Goal: Browse casually

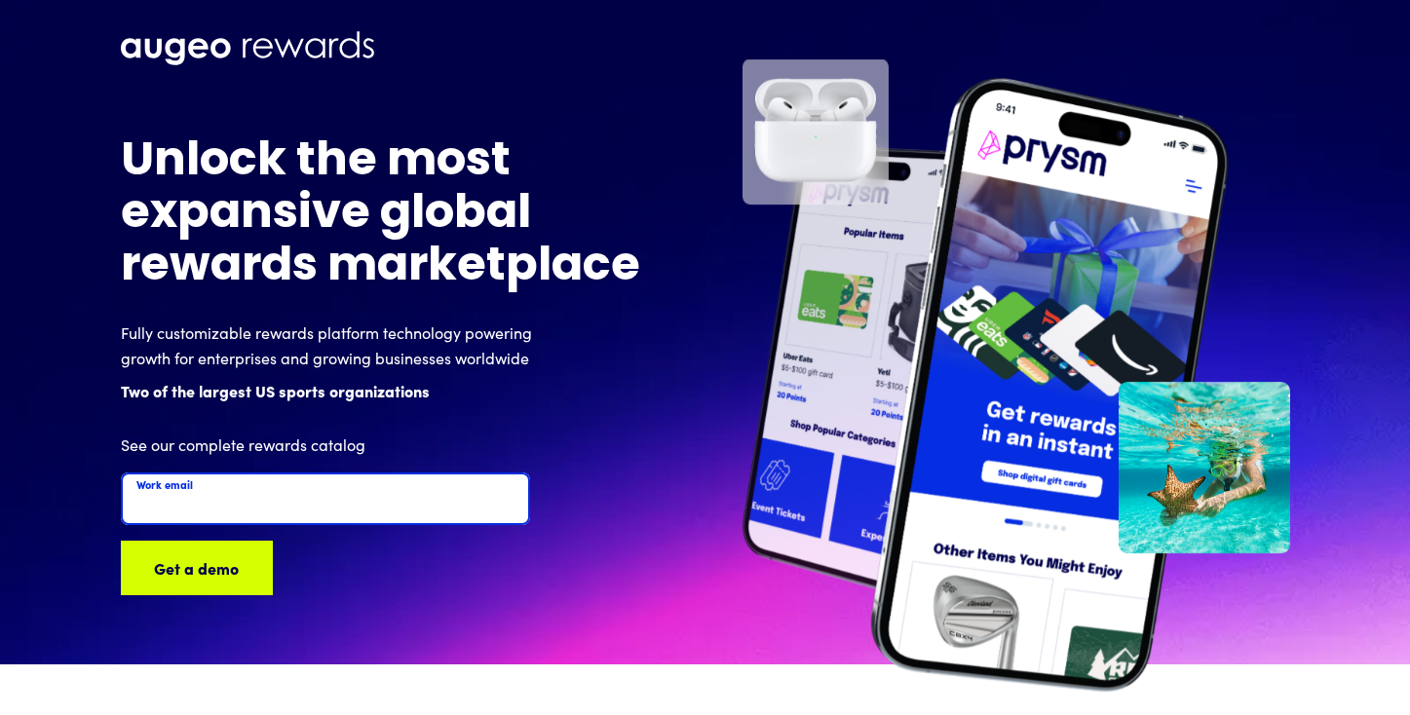
click at [322, 508] on input "Work email" at bounding box center [325, 499] width 409 height 53
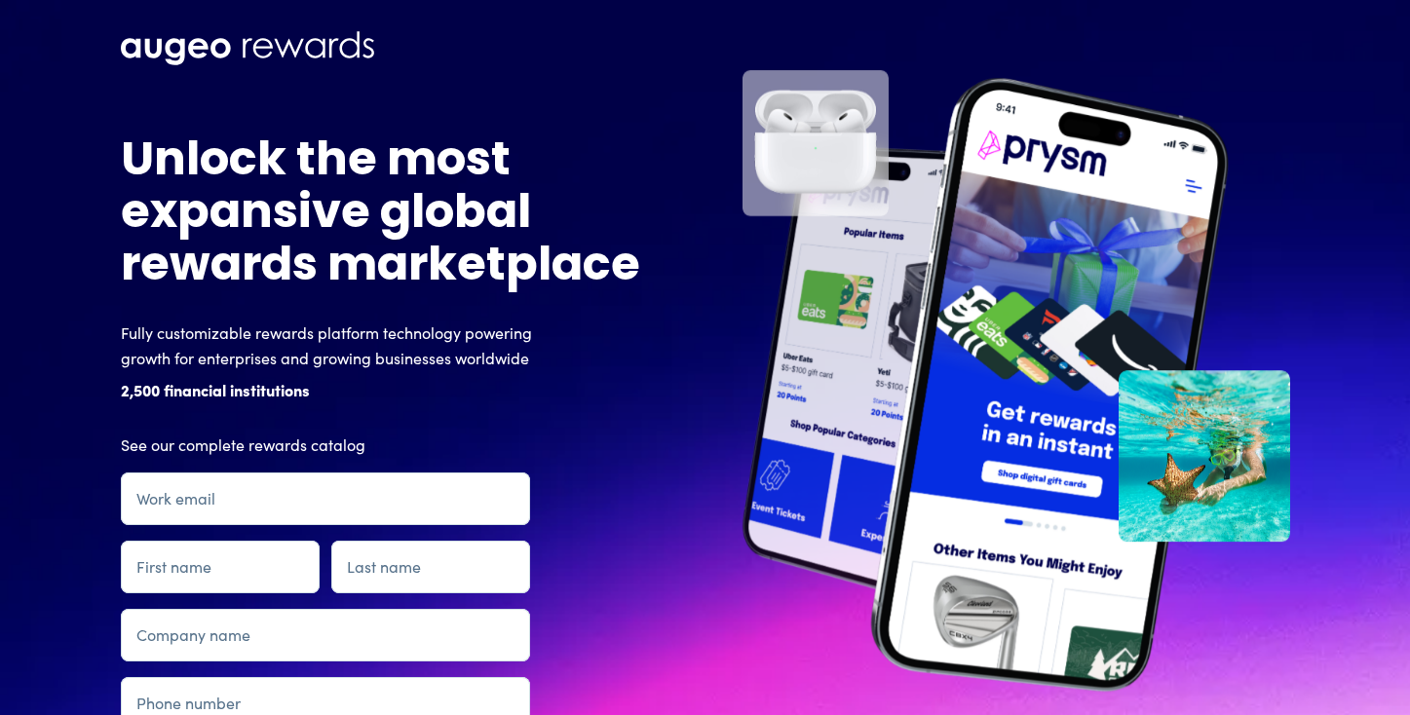
click at [149, 43] on img at bounding box center [247, 48] width 253 height 34
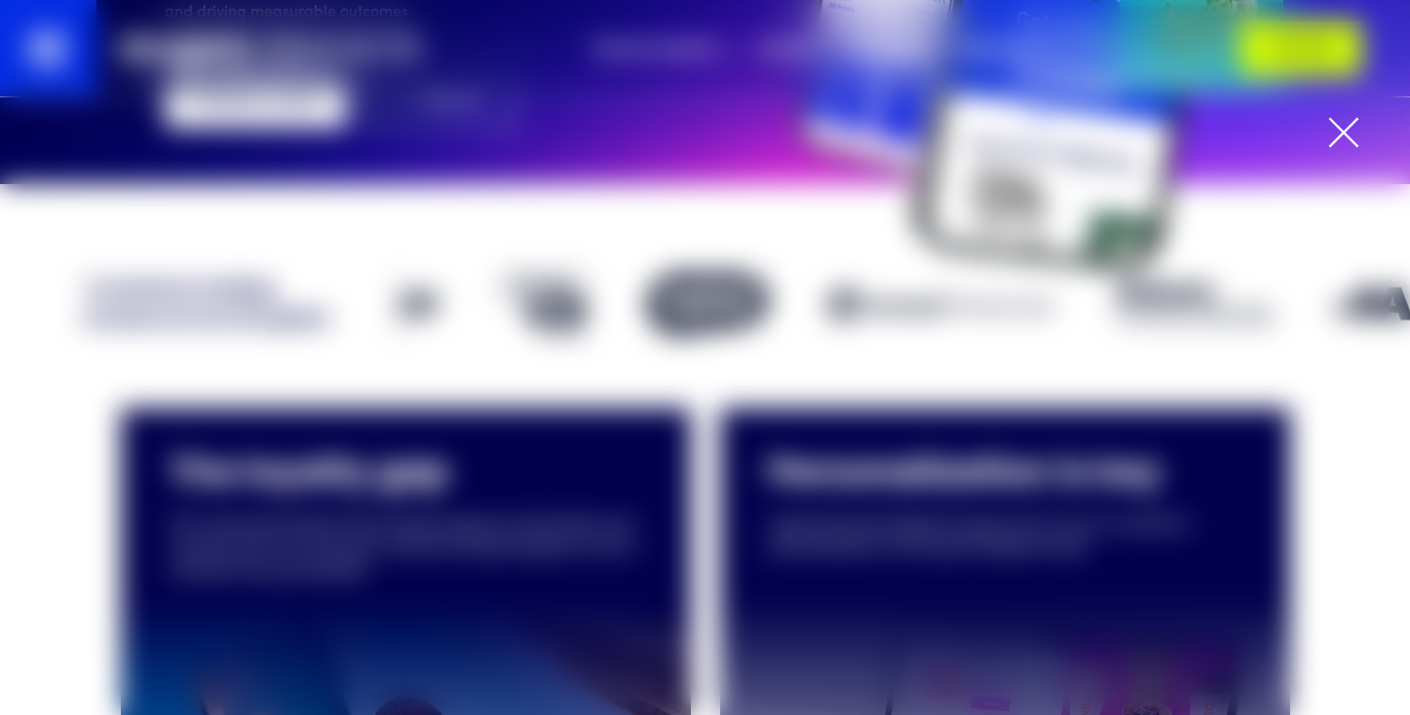
scroll to position [389, 0]
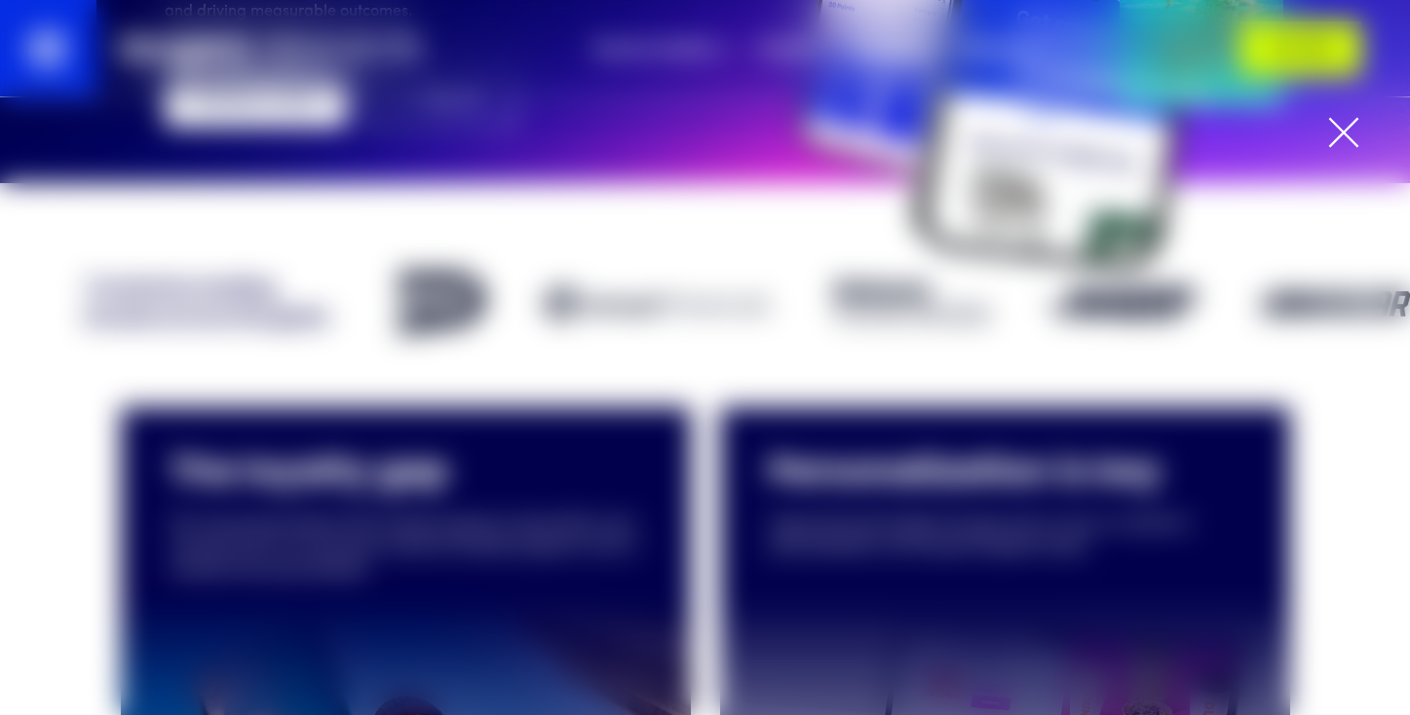
click at [1346, 124] on div at bounding box center [1343, 132] width 31 height 31
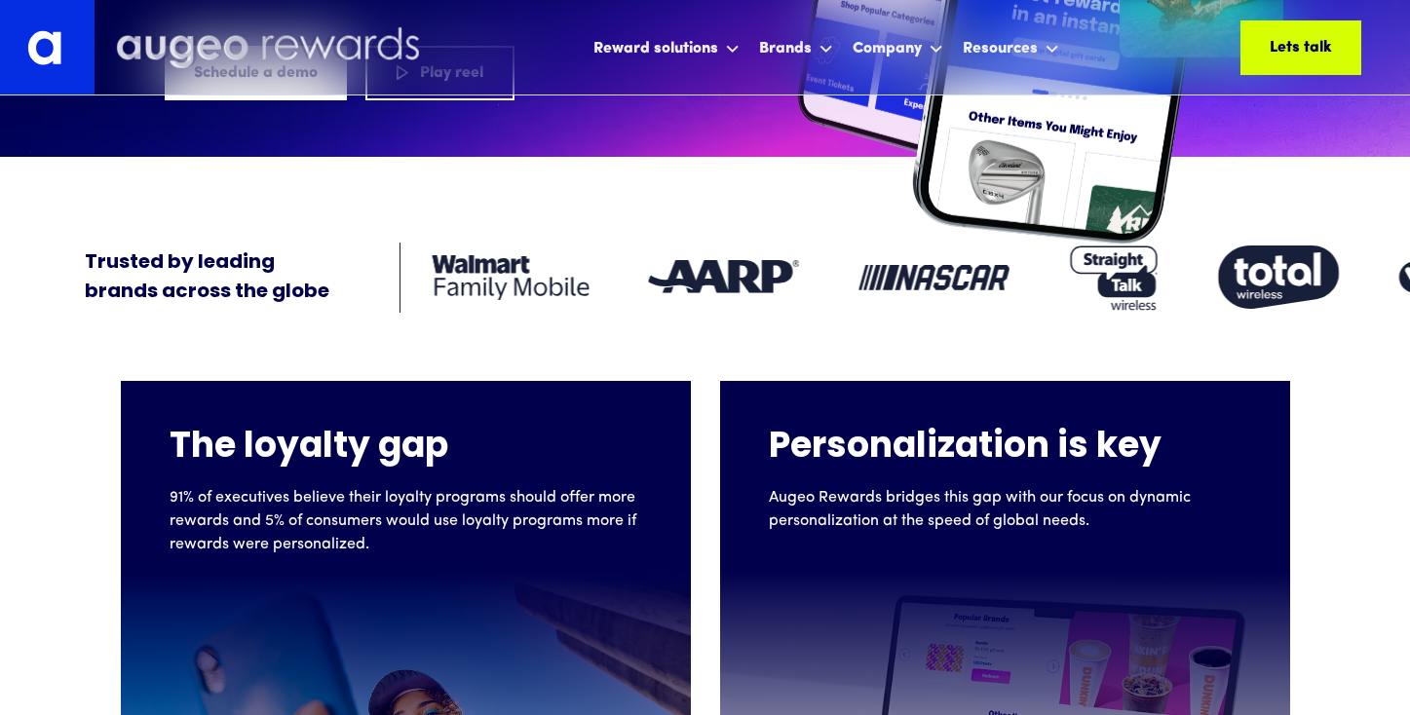
scroll to position [416, 0]
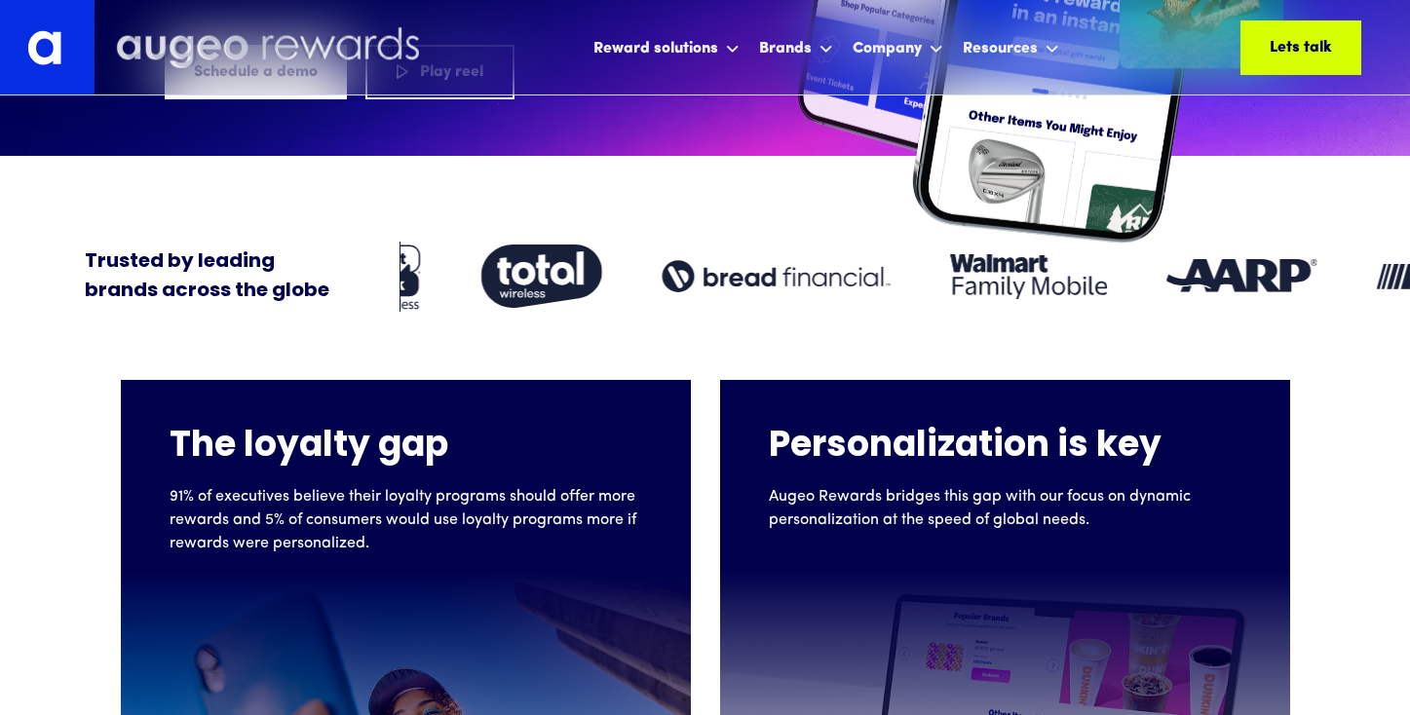
click at [545, 322] on div "The loyalty gap 91% of executives believe their loyalty programs should offer m…" at bounding box center [705, 593] width 1410 height 563
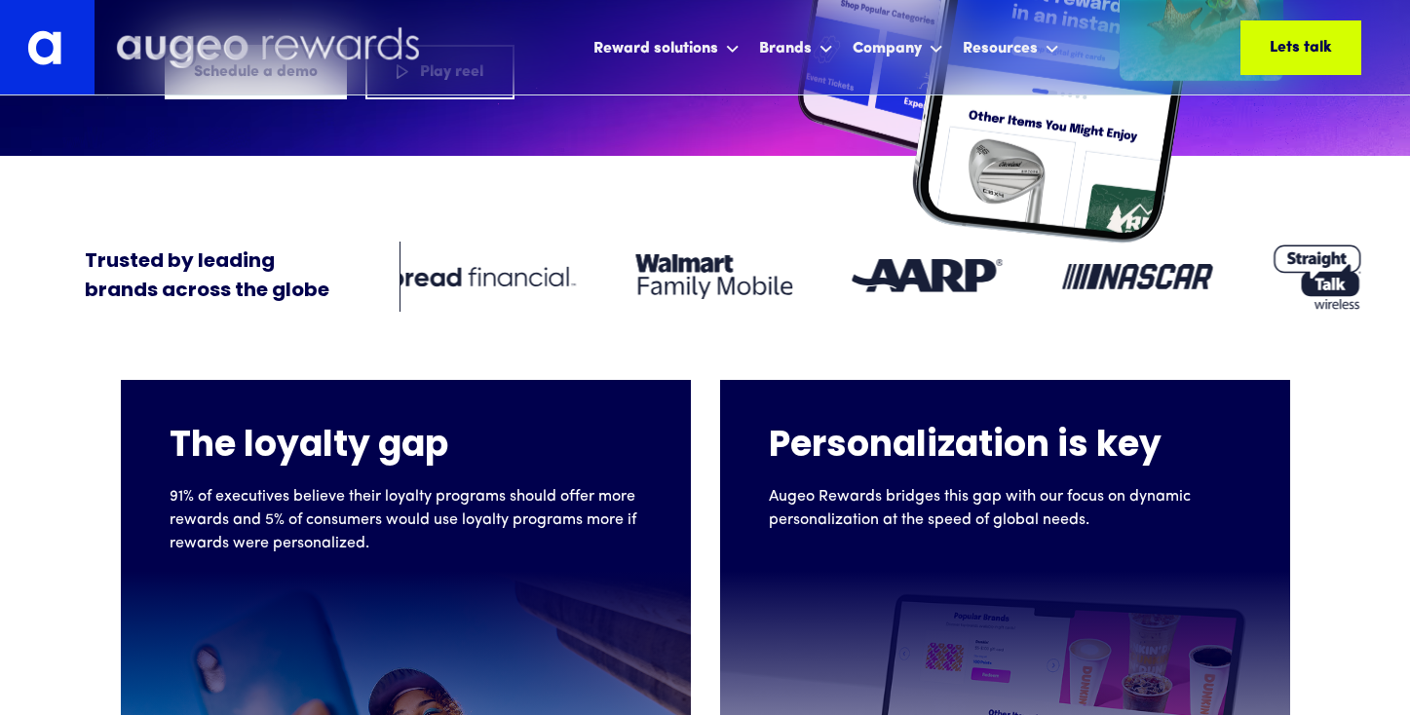
click at [545, 322] on div "The loyalty gap 91% of executives believe their loyalty programs should offer m…" at bounding box center [705, 593] width 1410 height 563
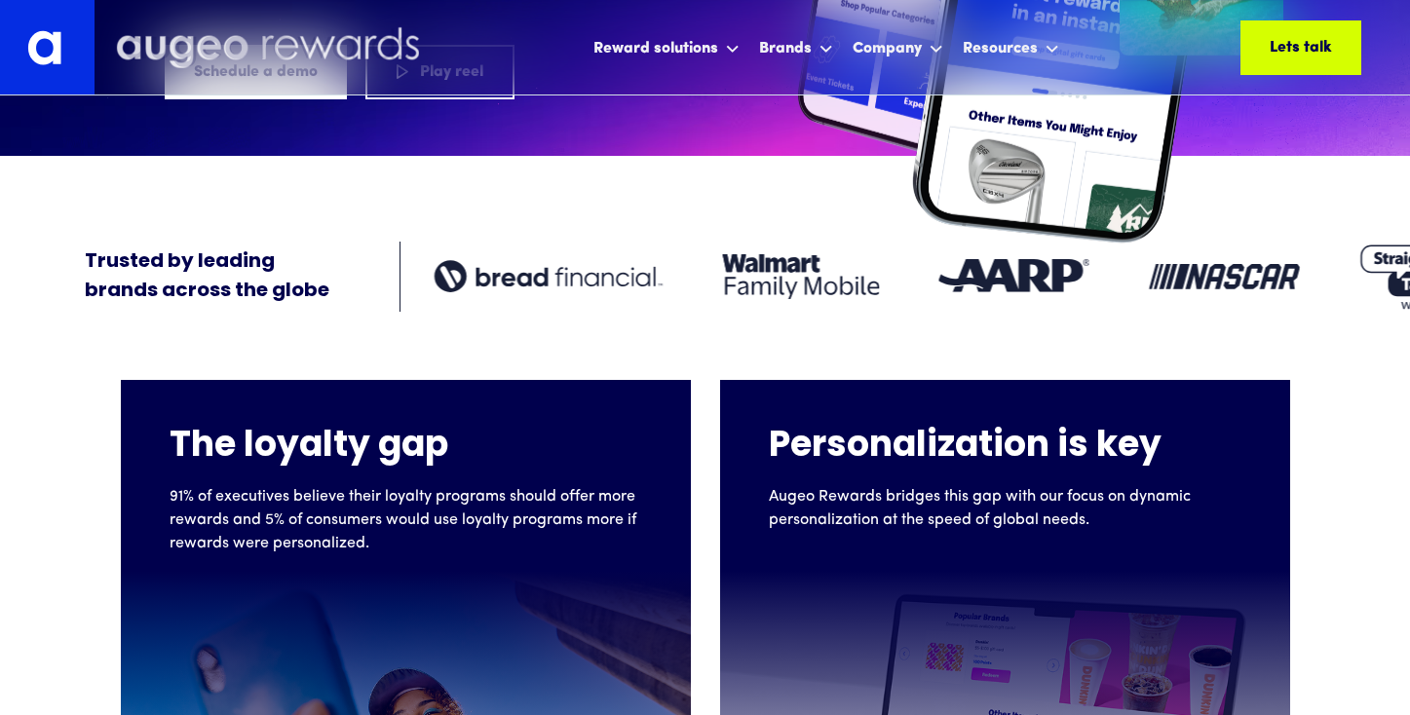
click at [545, 322] on div "The loyalty gap 91% of executives believe their loyalty programs should offer m…" at bounding box center [705, 593] width 1410 height 563
